Goal: Information Seeking & Learning: Learn about a topic

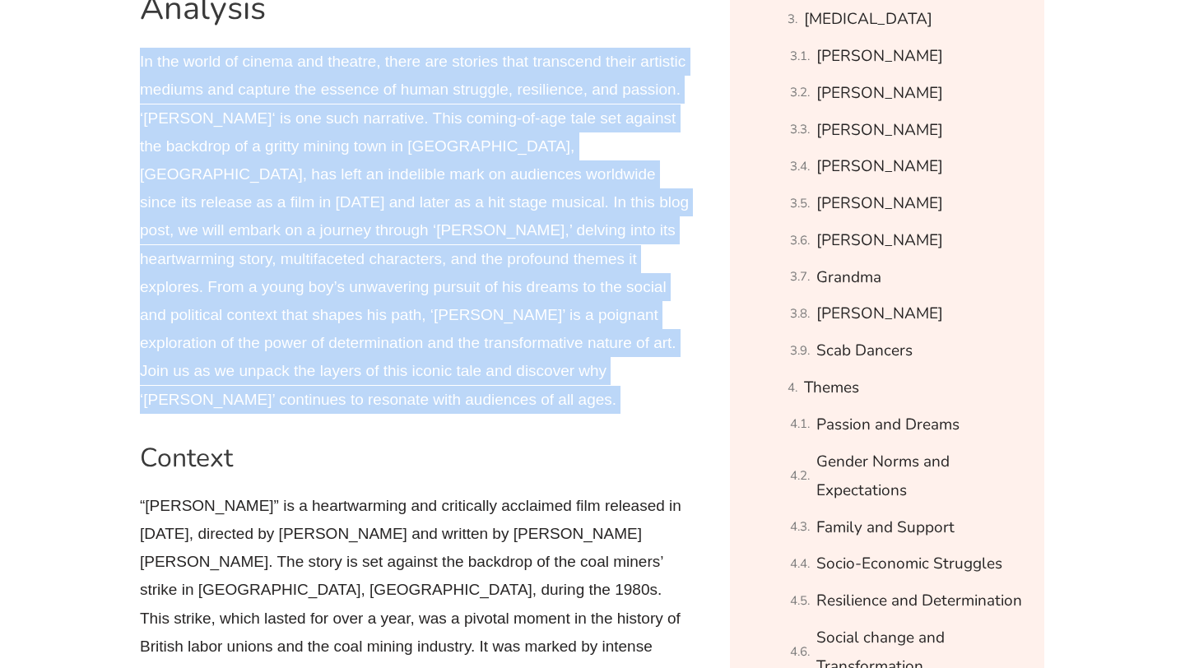
click at [339, 198] on p "In the world of cinema and theatre, there are stories that transcend their arti…" at bounding box center [415, 231] width 551 height 366
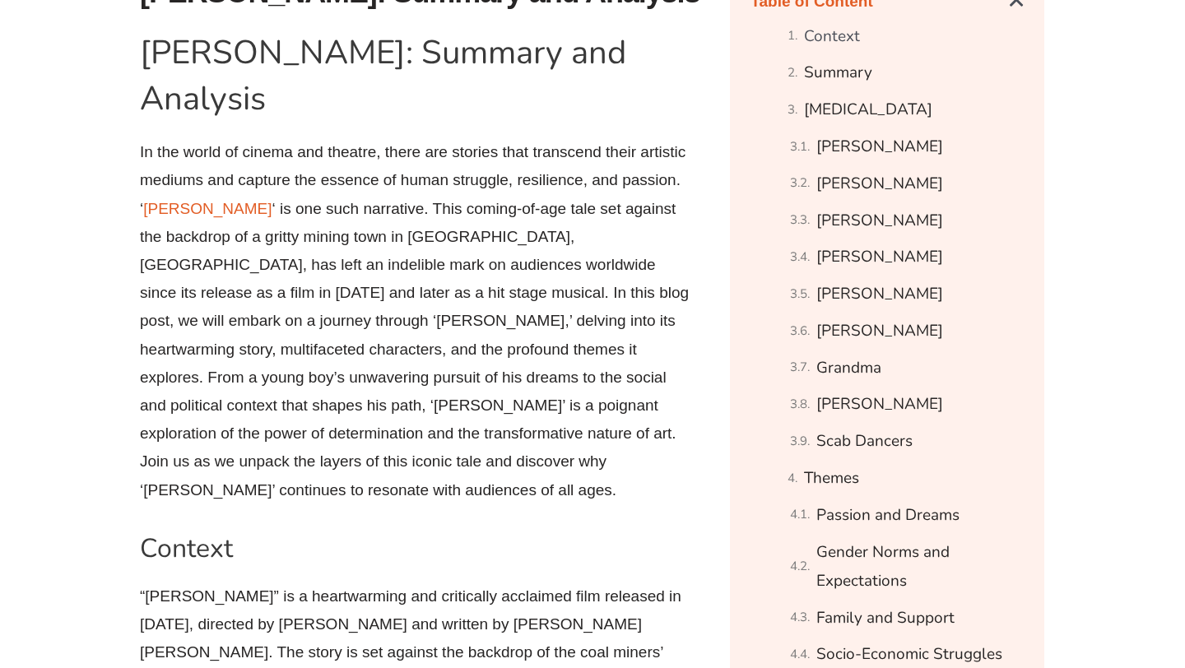
scroll to position [944, 0]
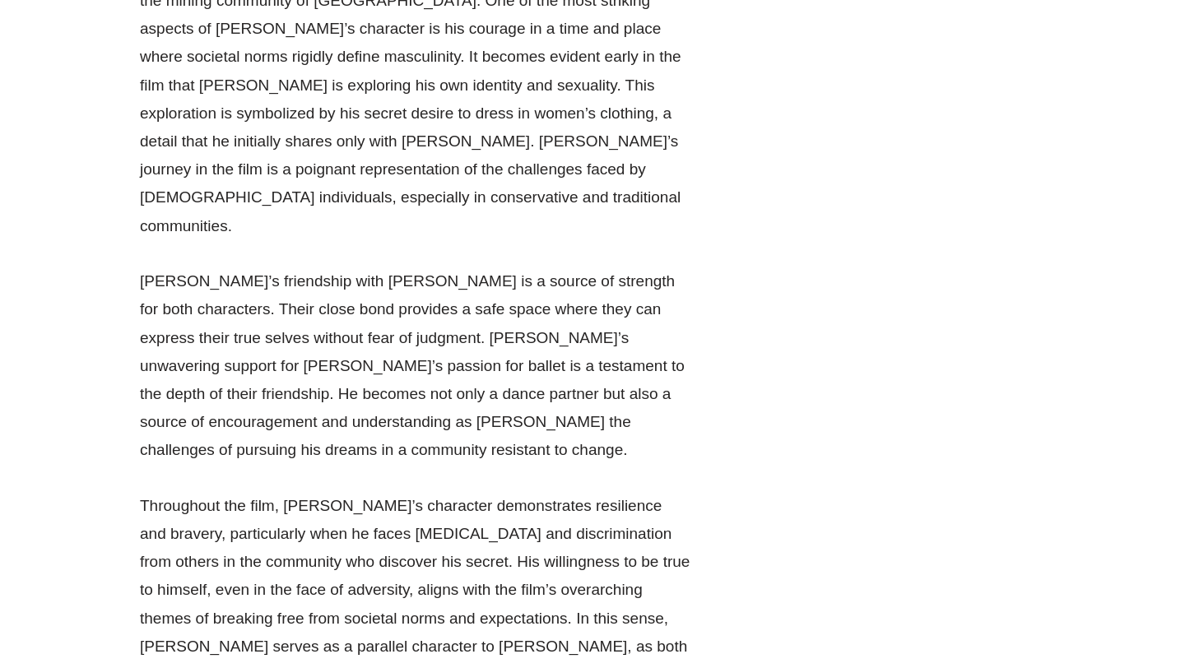
scroll to position [11153, 0]
